Goal: Book appointment/travel/reservation

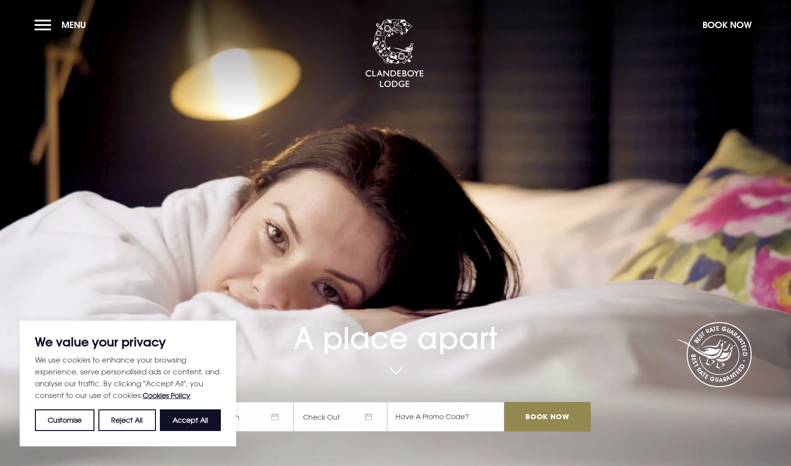
click at [179, 420] on button "Accept All" at bounding box center [190, 420] width 61 height 22
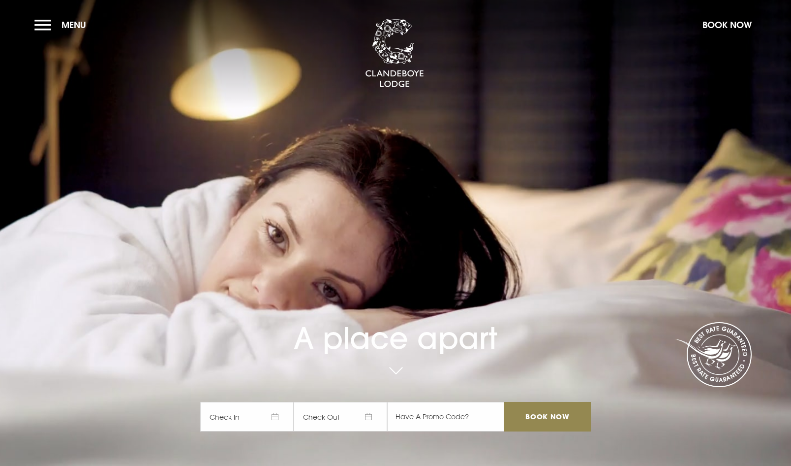
checkbox input "true"
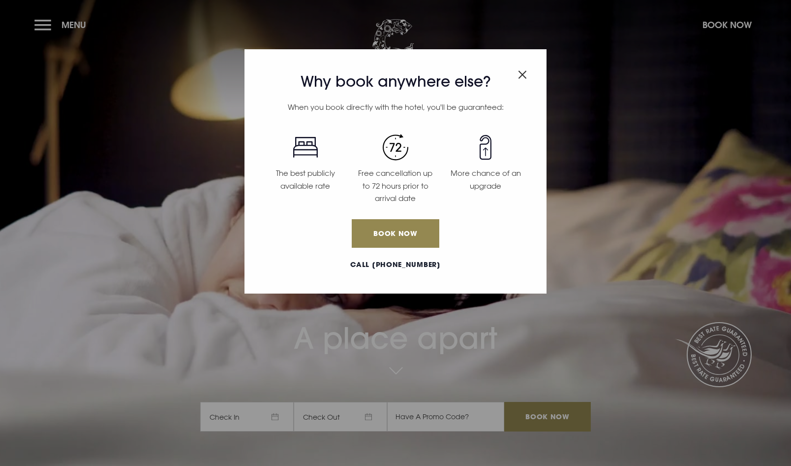
click at [525, 75] on img "Close modal" at bounding box center [522, 74] width 9 height 8
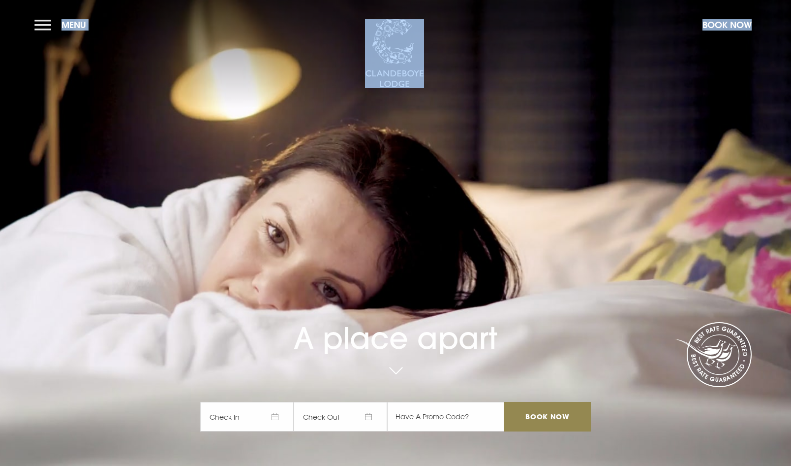
click at [81, 170] on video "Your browser does not support the video tag." at bounding box center [396, 233] width 832 height 466
click at [44, 26] on button "Menu" at bounding box center [62, 24] width 57 height 21
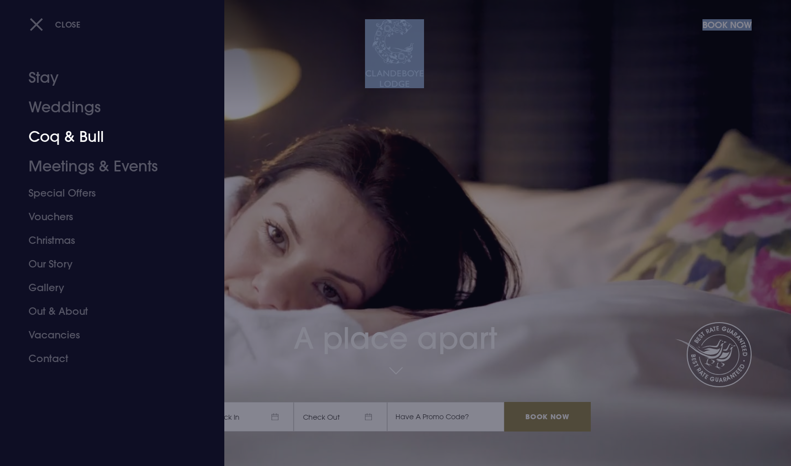
click at [54, 137] on link "Coq & Bull" at bounding box center [107, 137] width 156 height 30
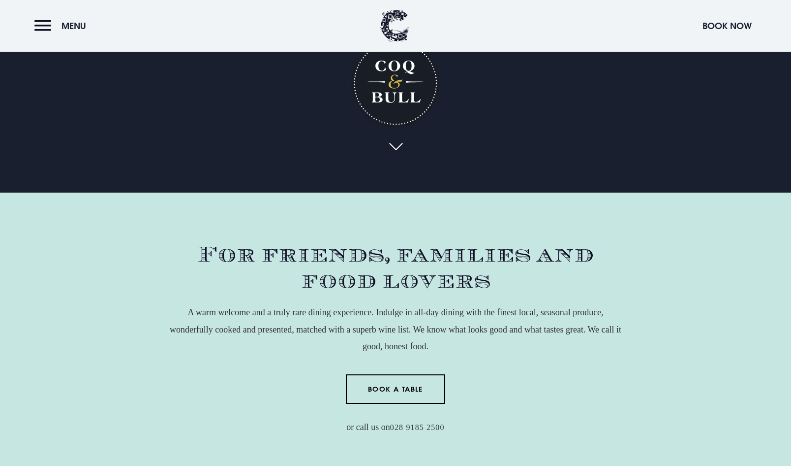
scroll to position [295, 0]
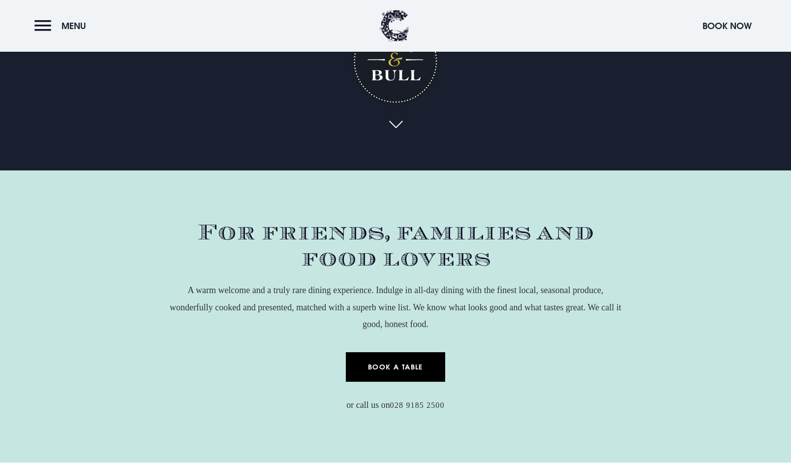
click at [422, 365] on link "Book a Table" at bounding box center [396, 367] width 100 height 30
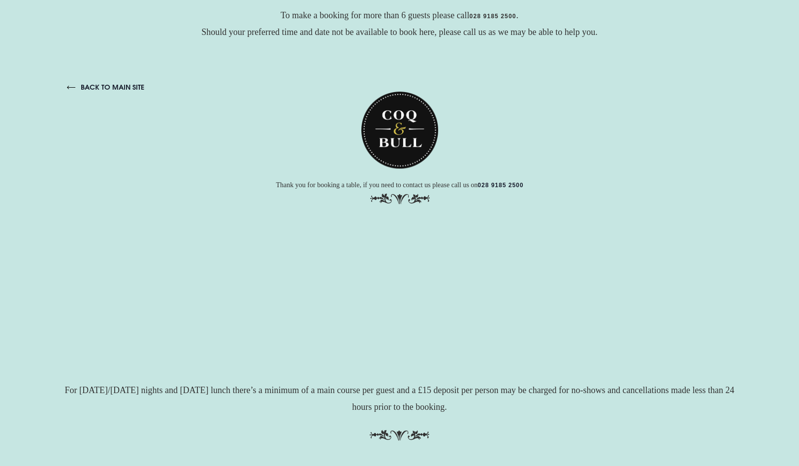
scroll to position [31, 0]
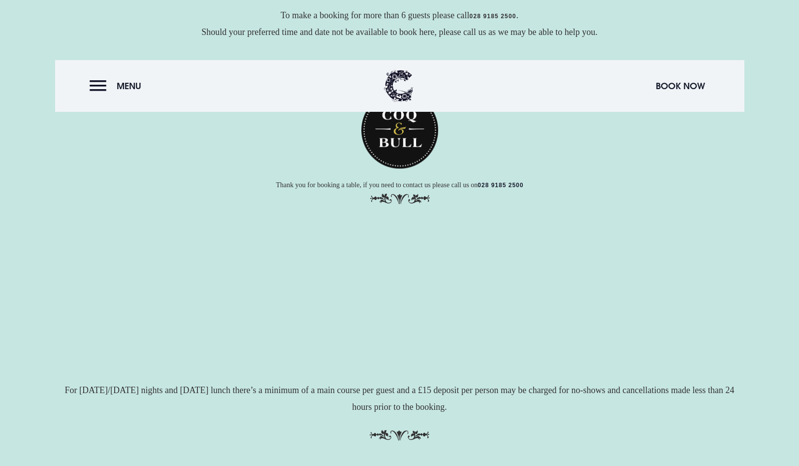
drag, startPoint x: 738, startPoint y: 259, endPoint x: 802, endPoint y: 374, distance: 131.1
